Goal: Transaction & Acquisition: Purchase product/service

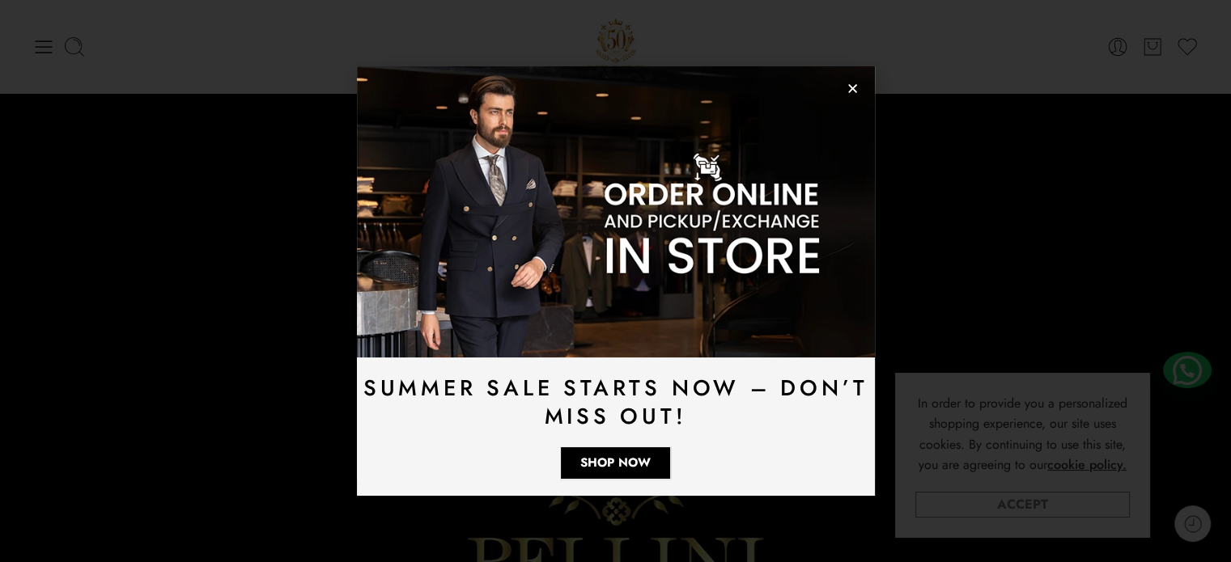
click at [1014, 507] on link "Accept" at bounding box center [1022, 505] width 214 height 26
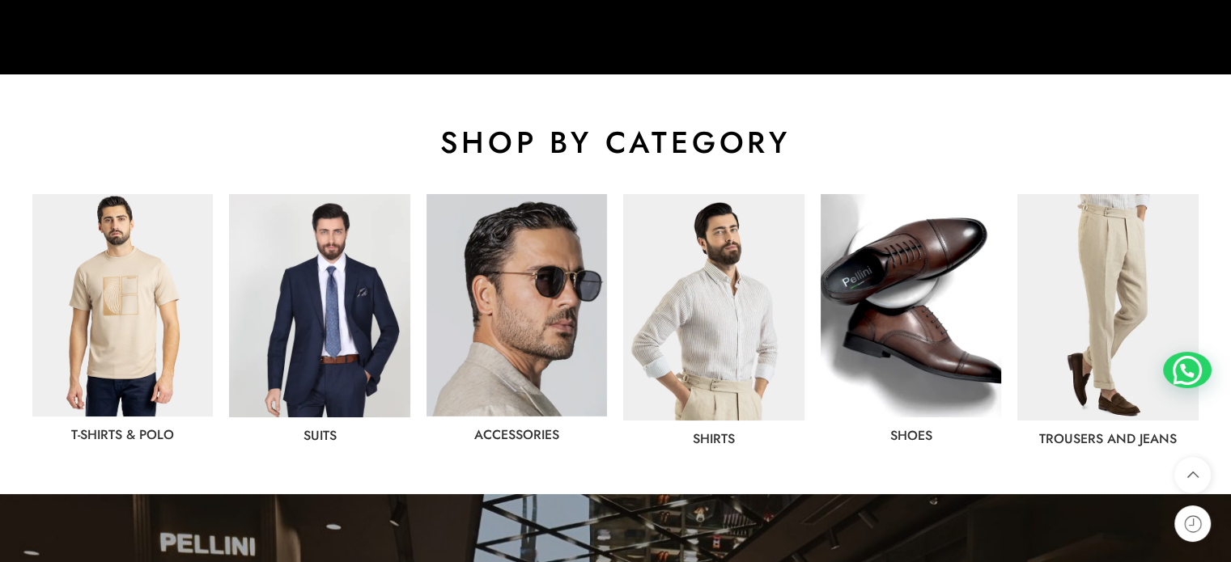
scroll to position [809, 0]
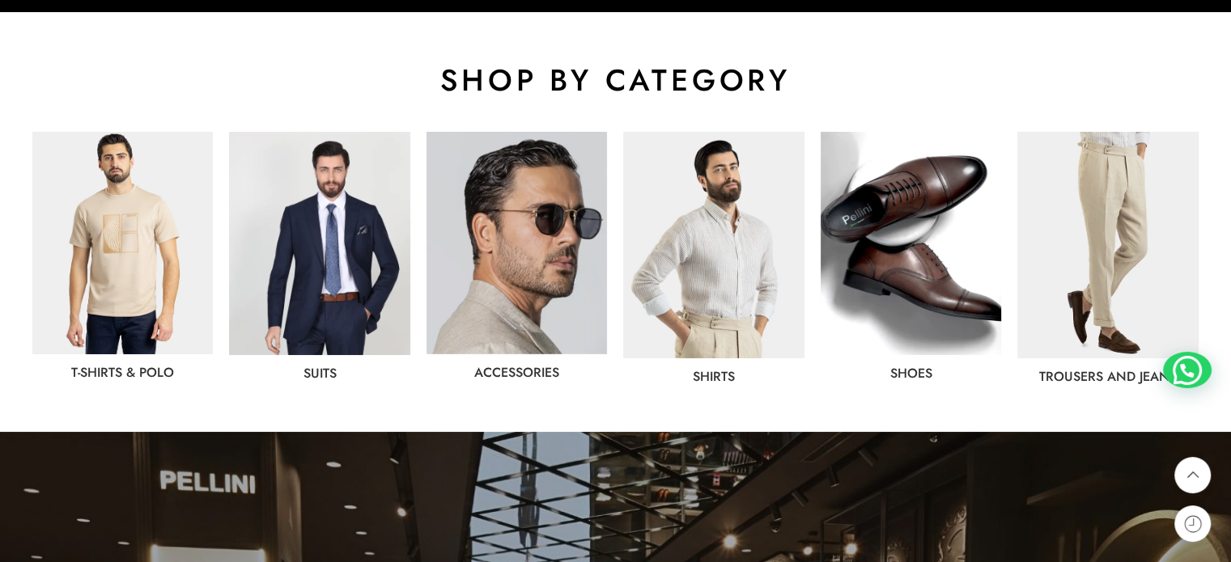
click at [337, 278] on img at bounding box center [319, 243] width 180 height 223
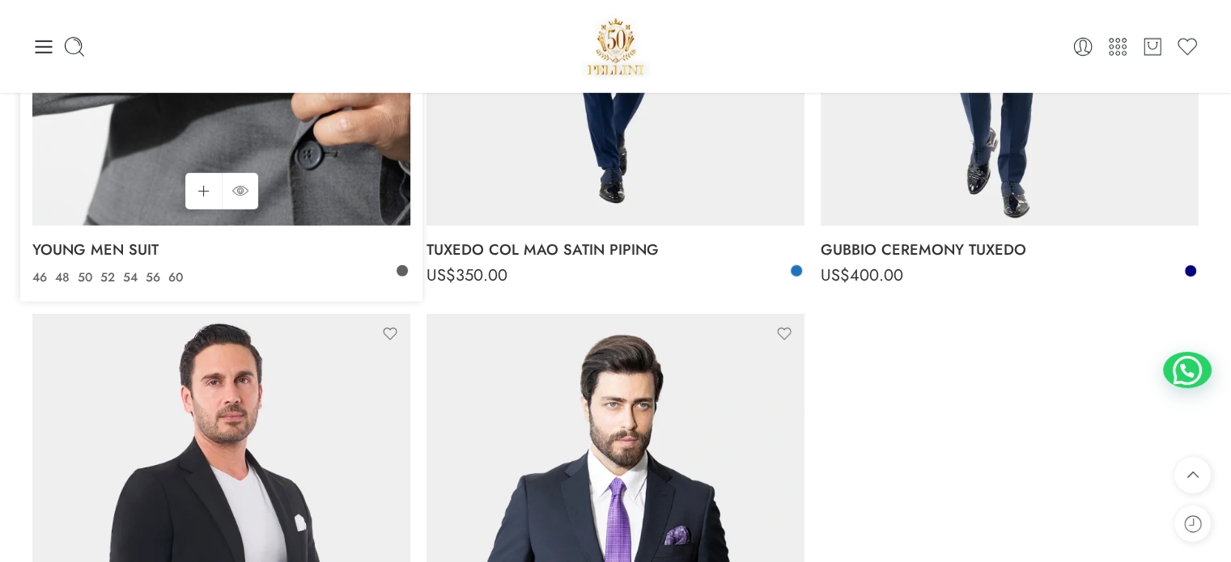
scroll to position [4476, 0]
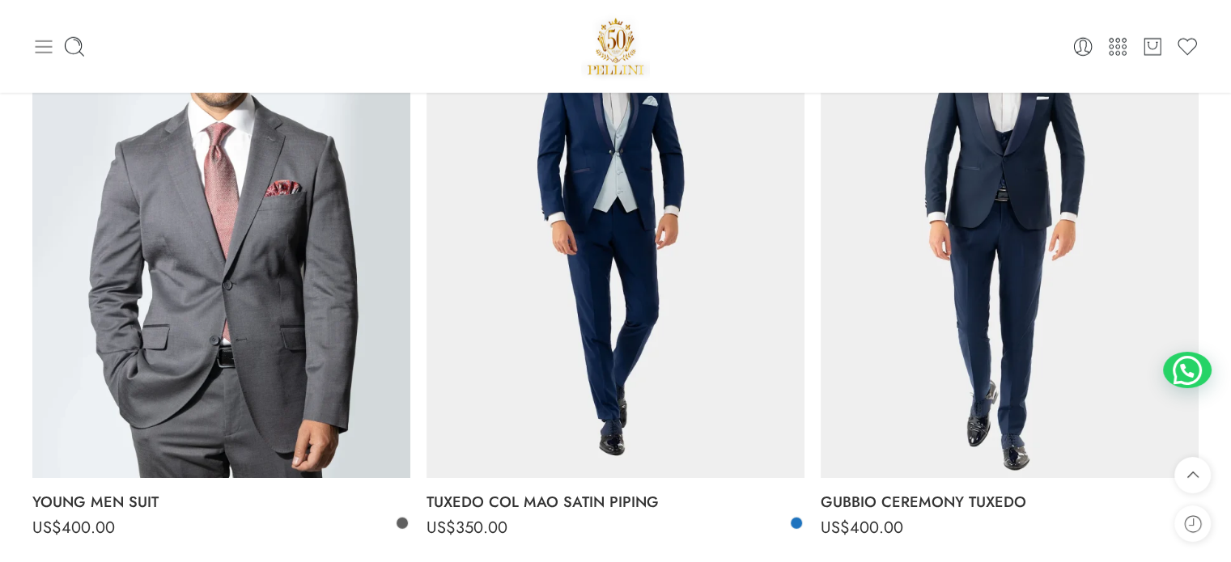
click at [47, 44] on icon at bounding box center [43, 47] width 23 height 23
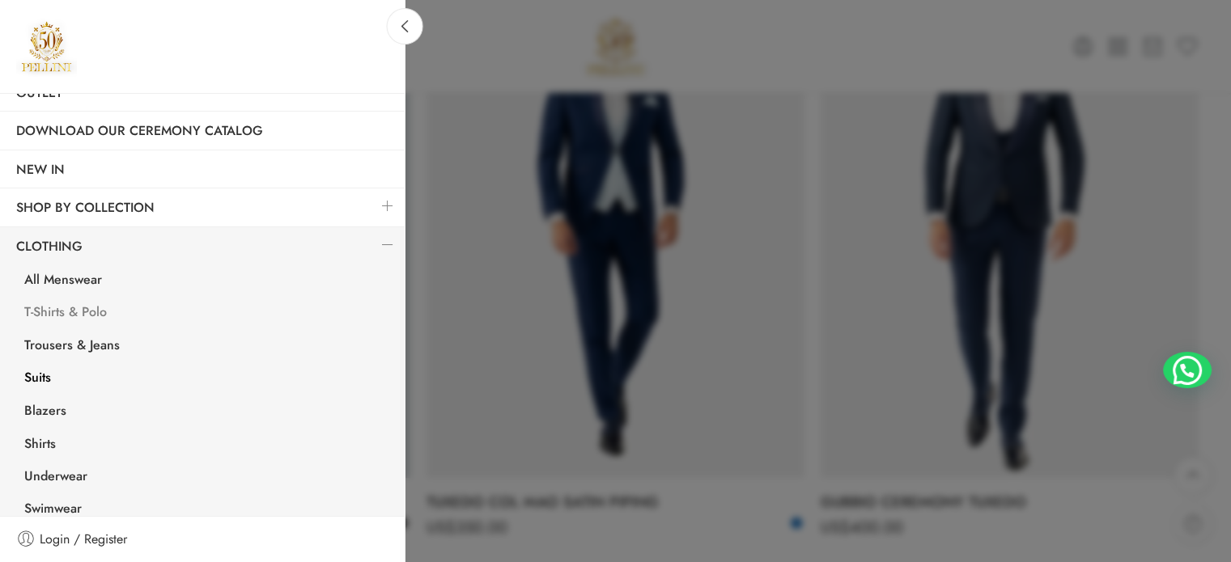
scroll to position [162, 0]
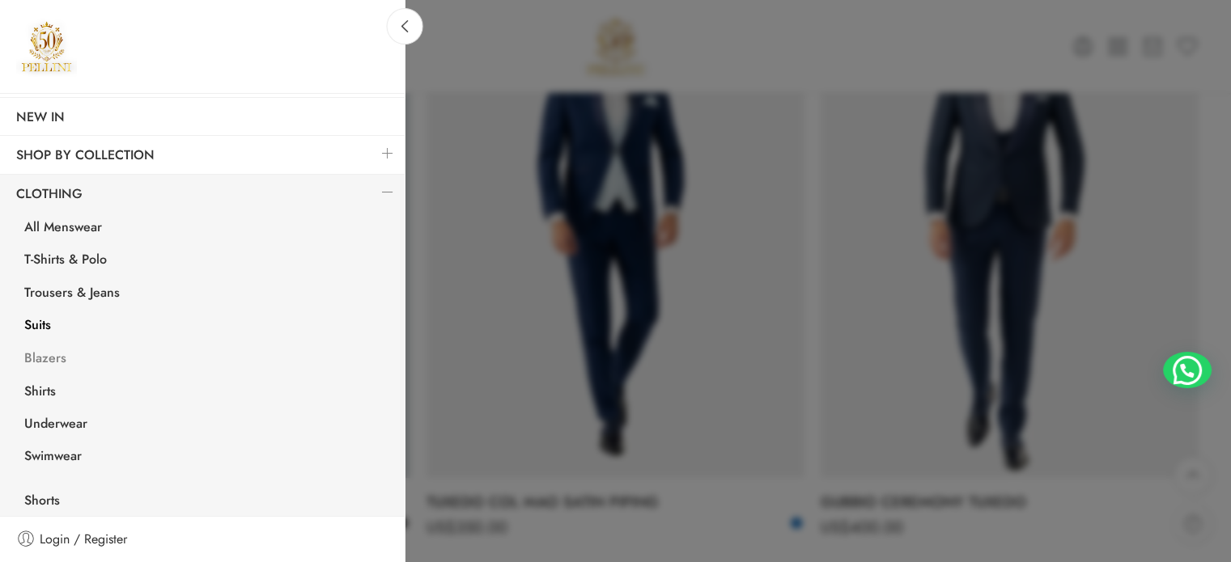
click at [52, 358] on link "Blazers" at bounding box center [206, 360] width 396 height 33
